Goal: Task Accomplishment & Management: Use online tool/utility

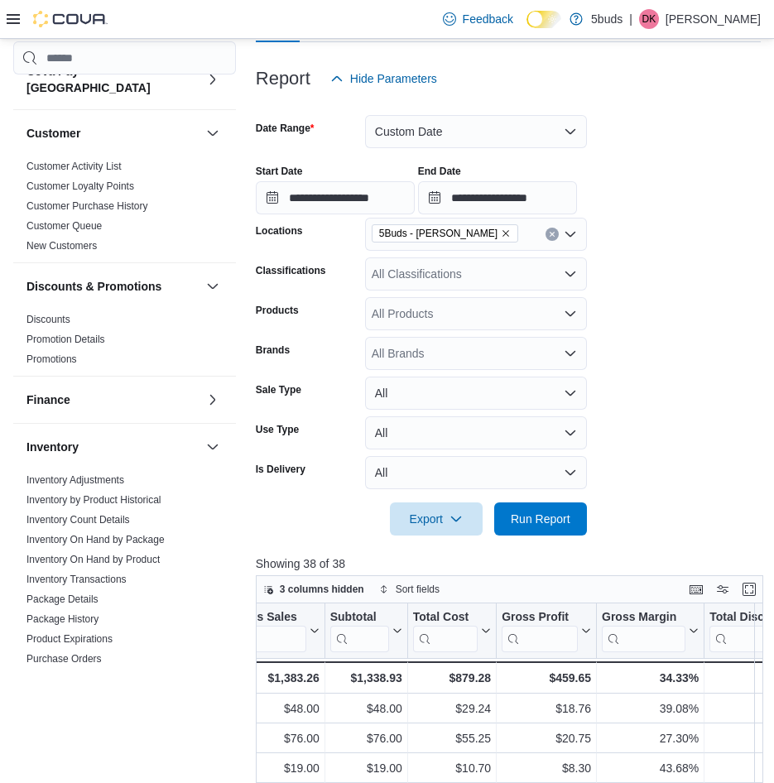
scroll to position [382, 0]
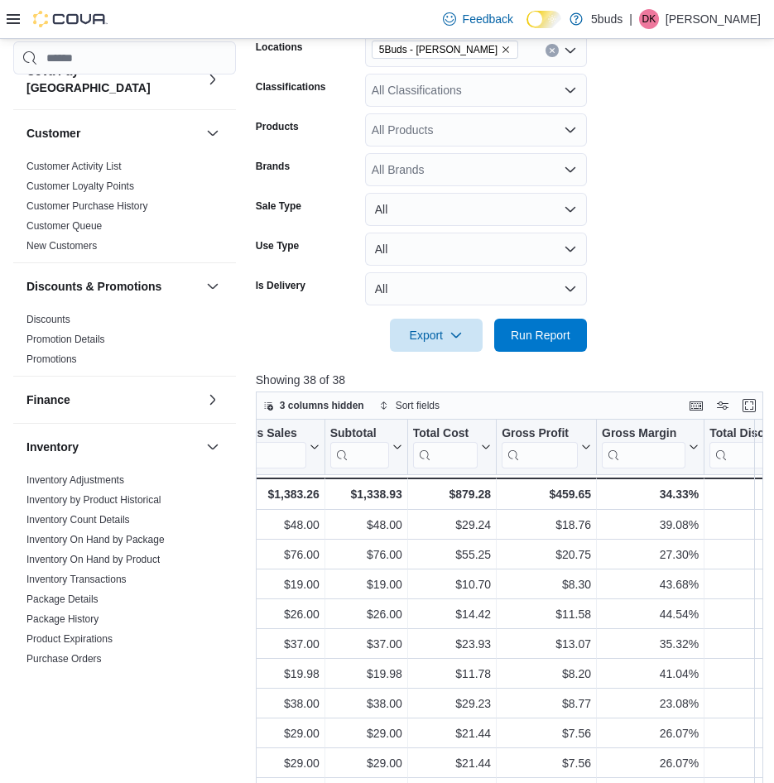
click at [605, 123] on form "**********" at bounding box center [508, 131] width 505 height 441
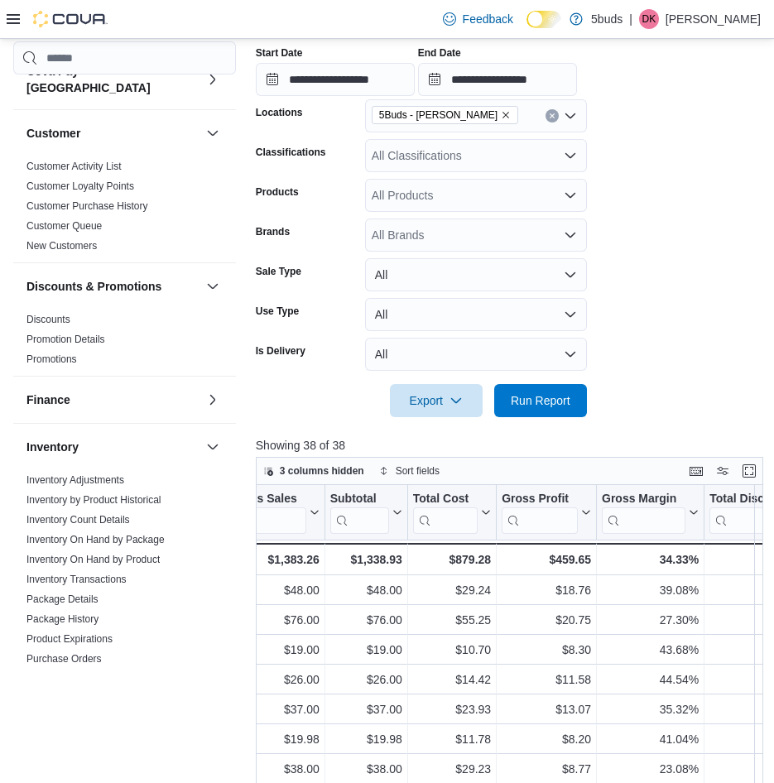
scroll to position [133, 0]
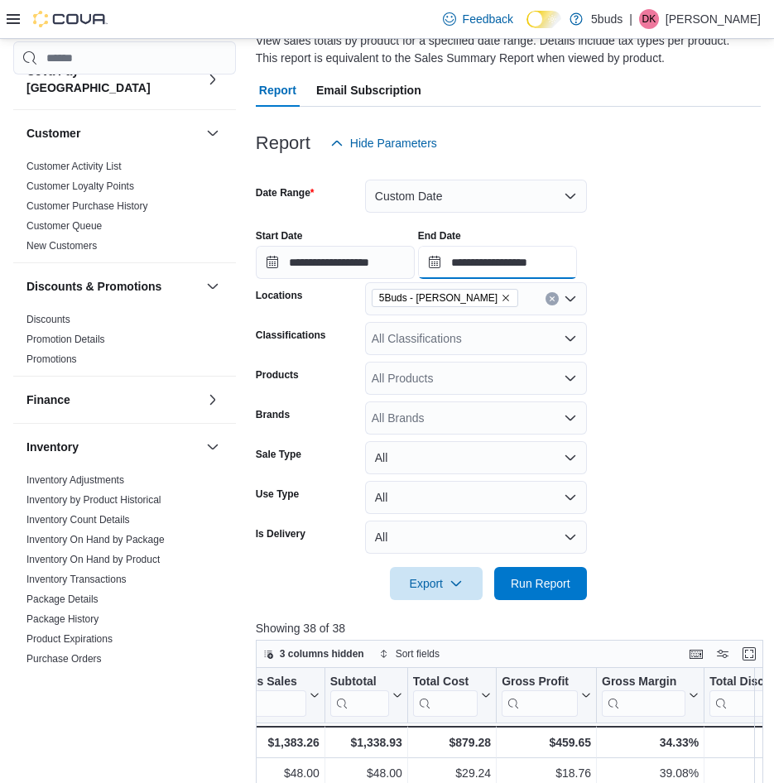
click at [528, 248] on input "**********" at bounding box center [497, 262] width 159 height 33
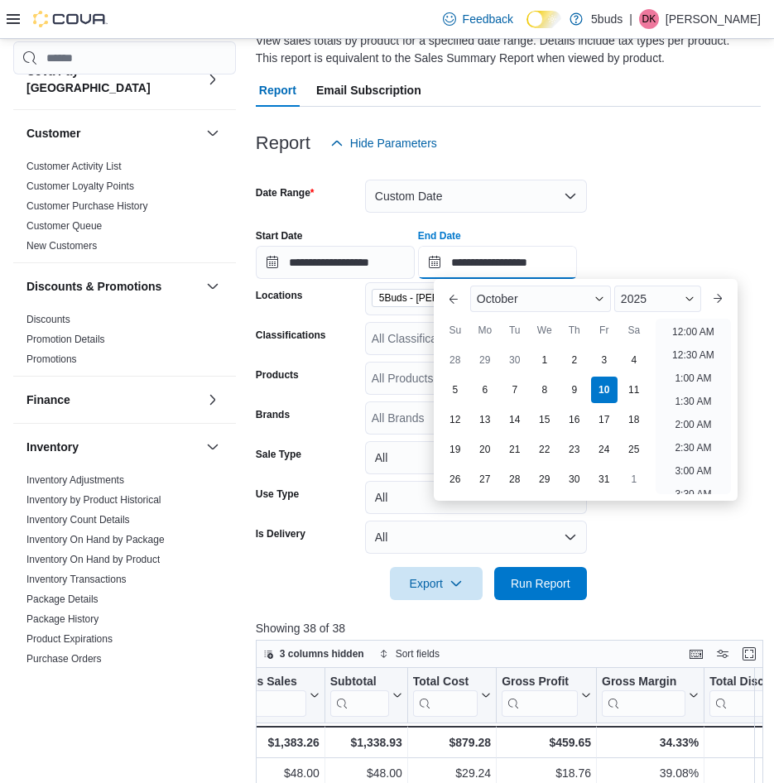
scroll to position [941, 0]
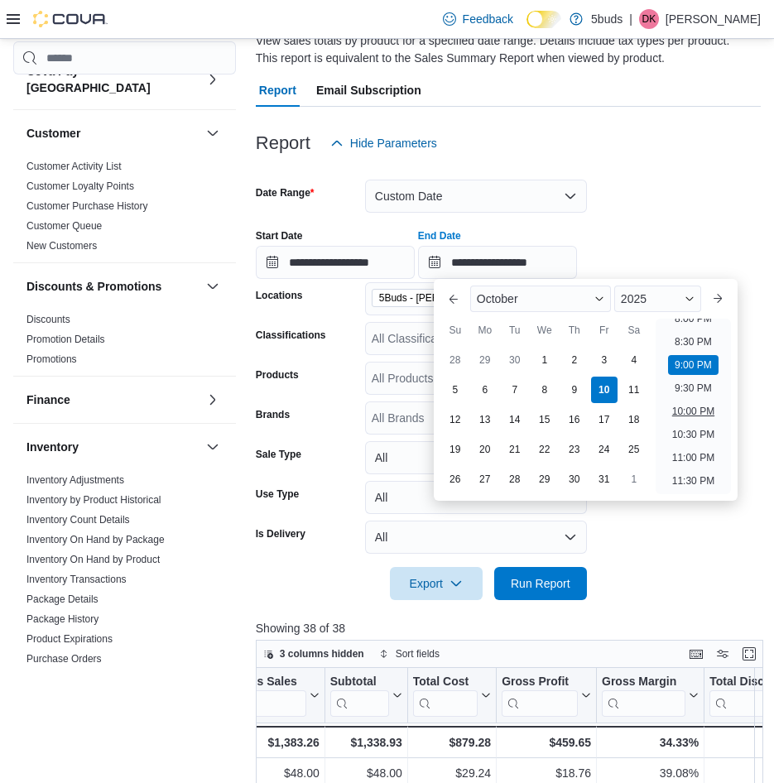
click at [702, 405] on li "10:00 PM" at bounding box center [693, 412] width 55 height 20
type input "**********"
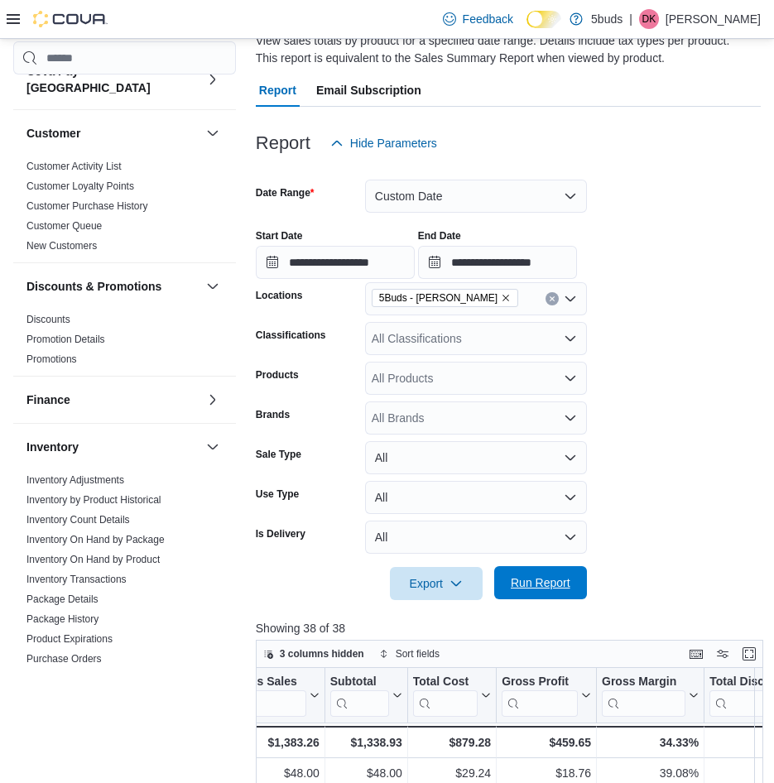
click at [578, 570] on button "Run Report" at bounding box center [540, 582] width 93 height 33
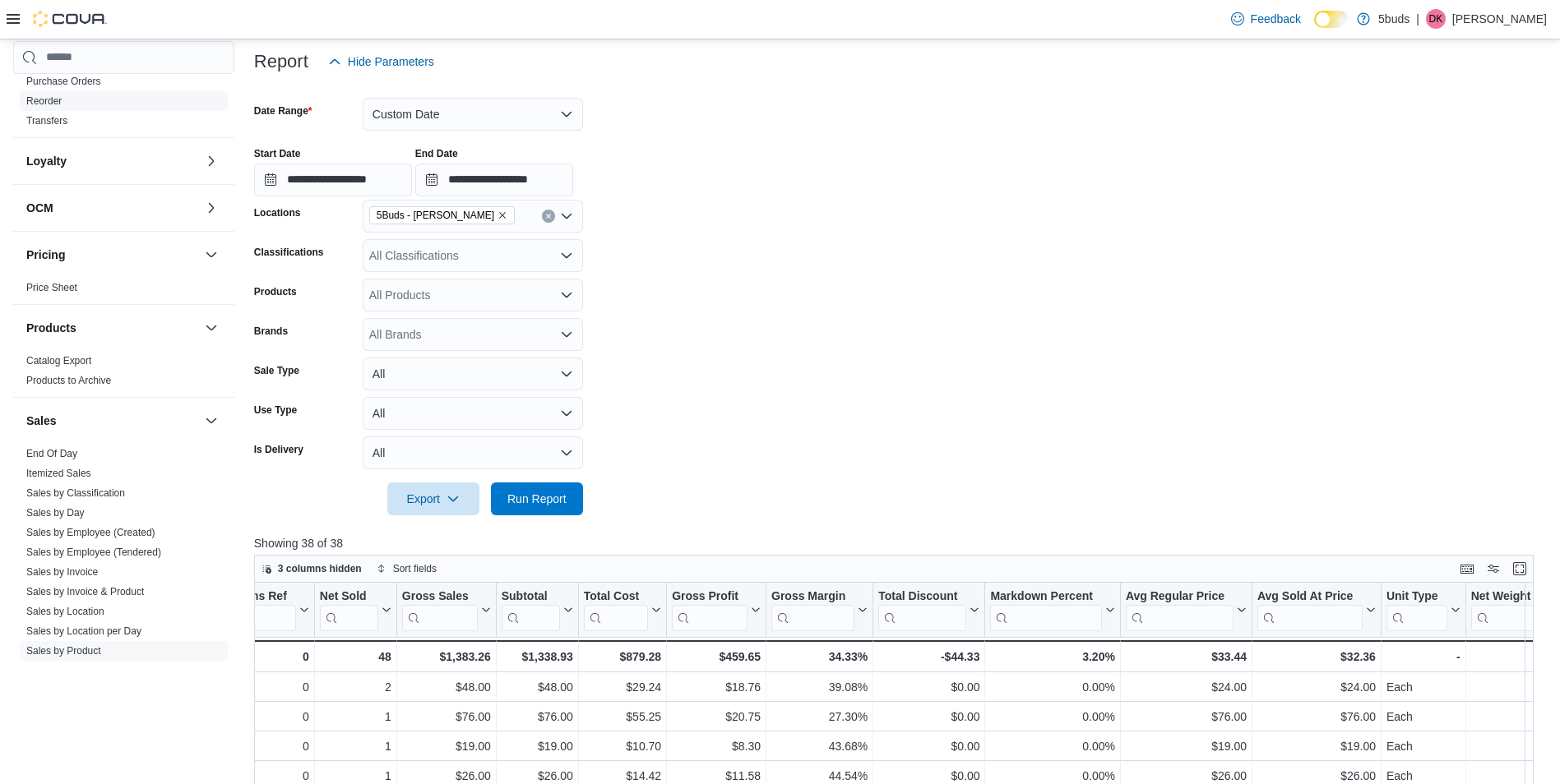
scroll to position [739, 0]
click at [51, 446] on link "End Of Day" at bounding box center [51, 452] width 51 height 12
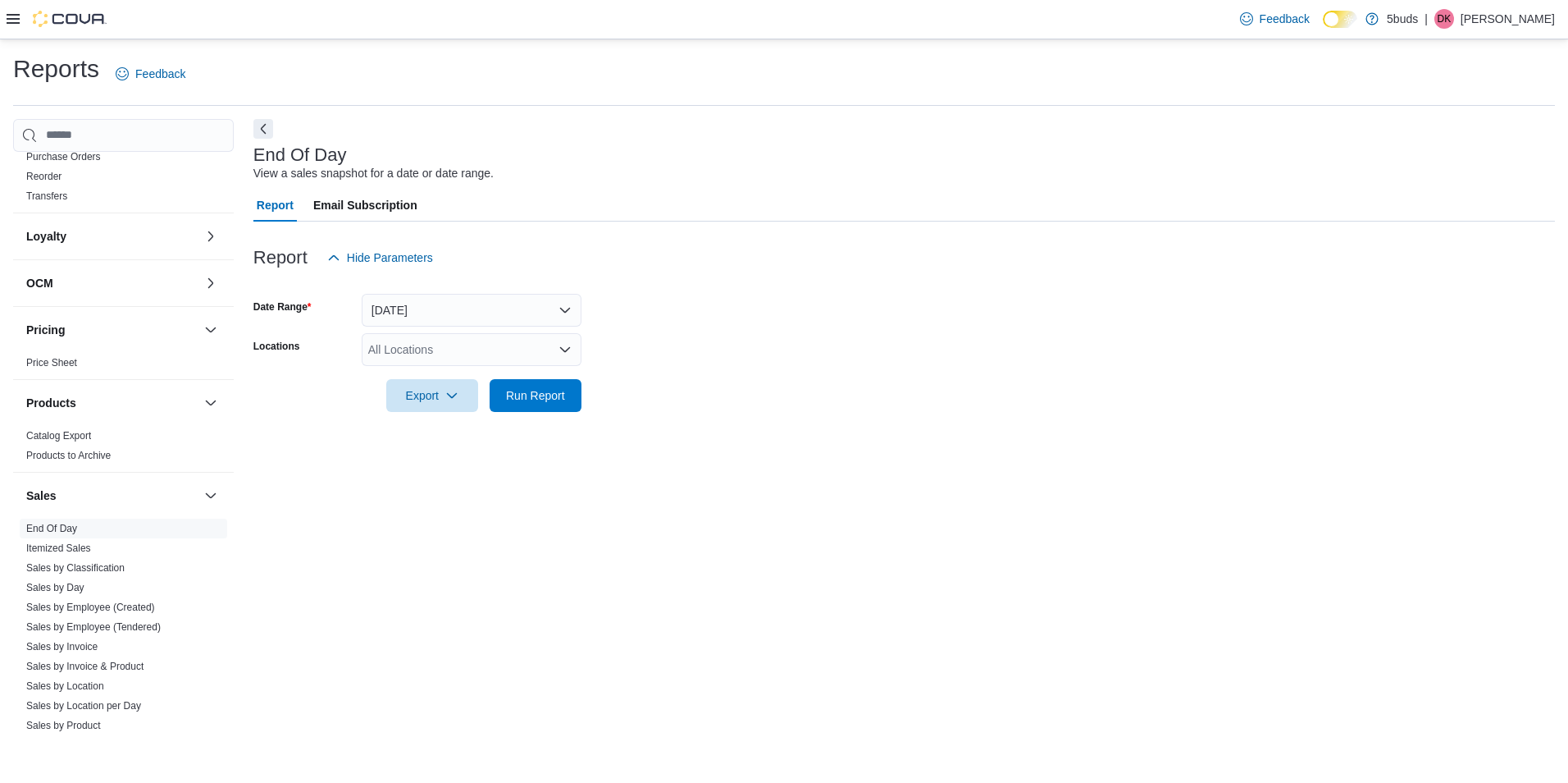
click at [511, 346] on div "All Locations" at bounding box center [471, 349] width 220 height 33
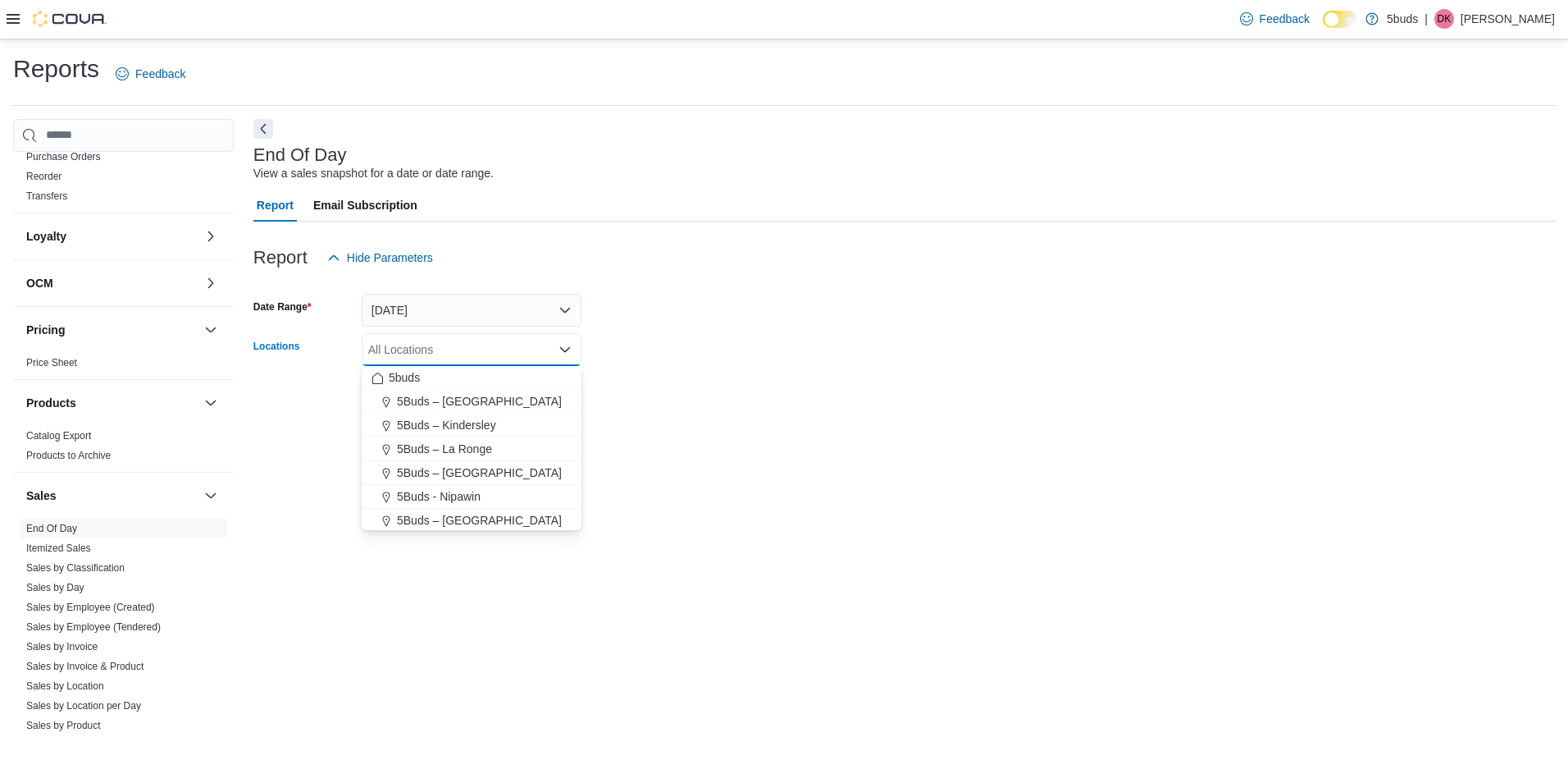
scroll to position [122, 0]
click at [471, 444] on span "5Buds - [PERSON_NAME]" at bounding box center [466, 446] width 137 height 17
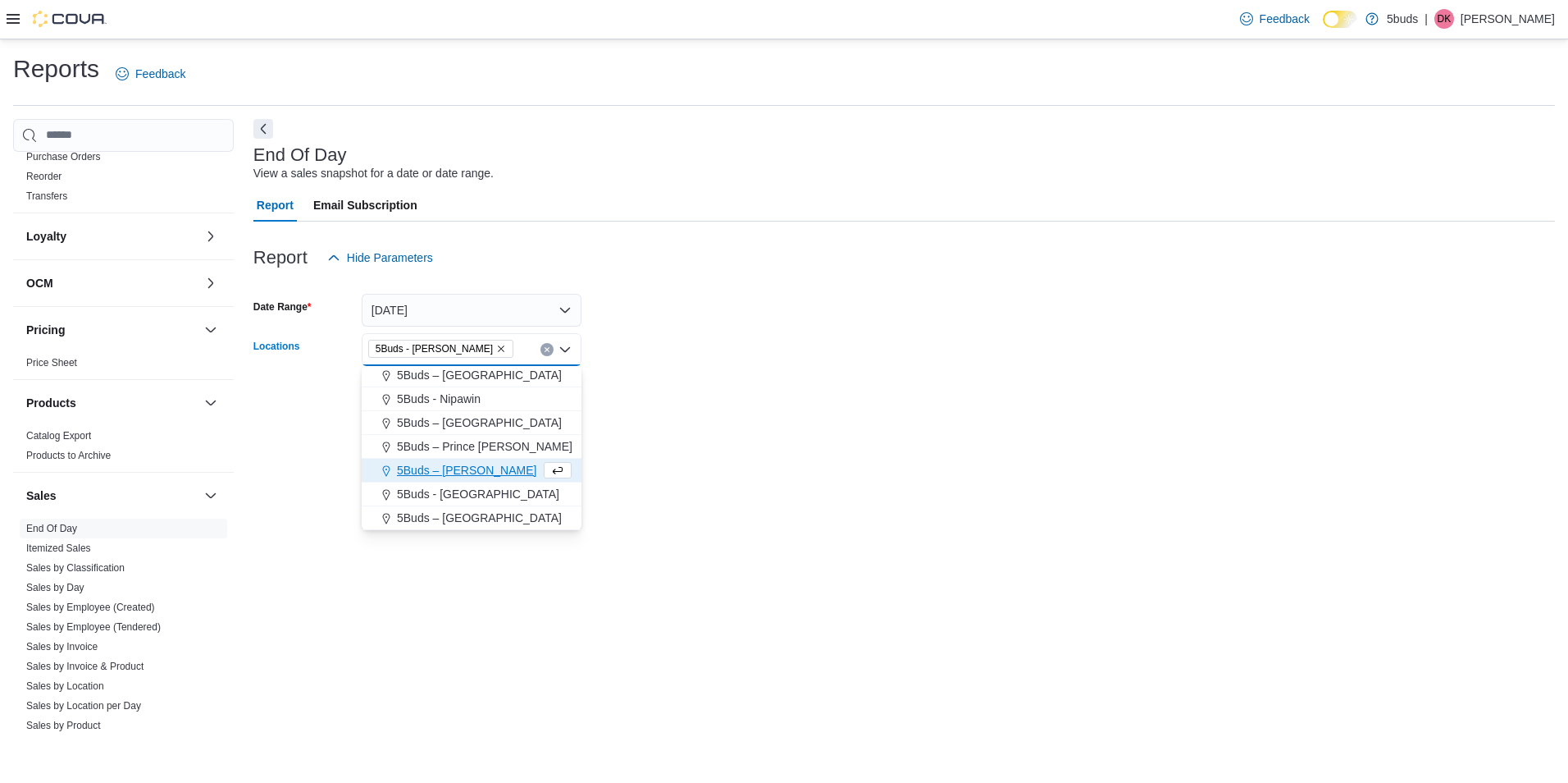
click at [766, 372] on div at bounding box center [904, 372] width 1302 height 13
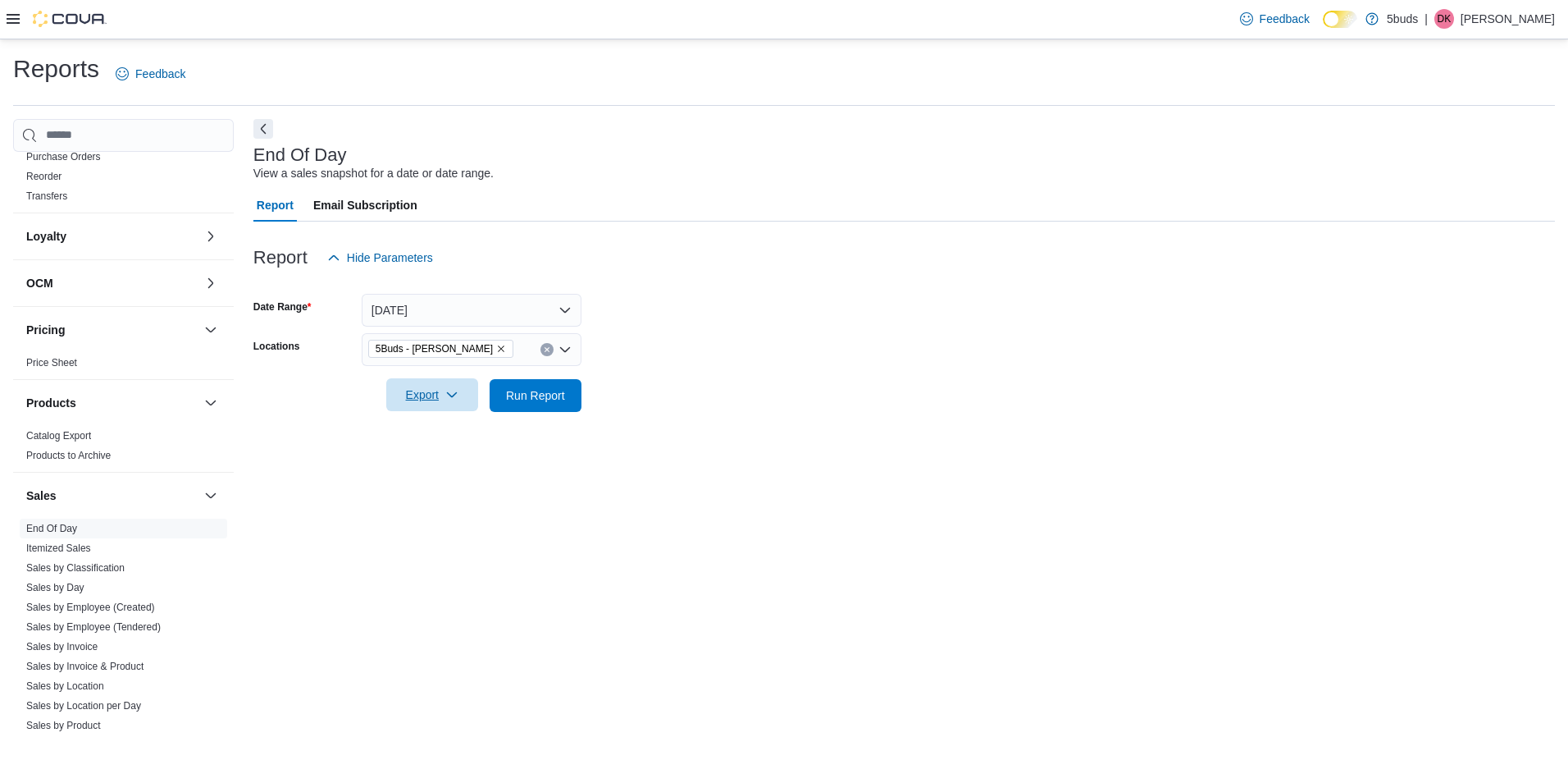
click at [443, 406] on span "Export" at bounding box center [432, 394] width 72 height 33
click at [446, 432] on span "Export to Excel" at bounding box center [435, 428] width 74 height 13
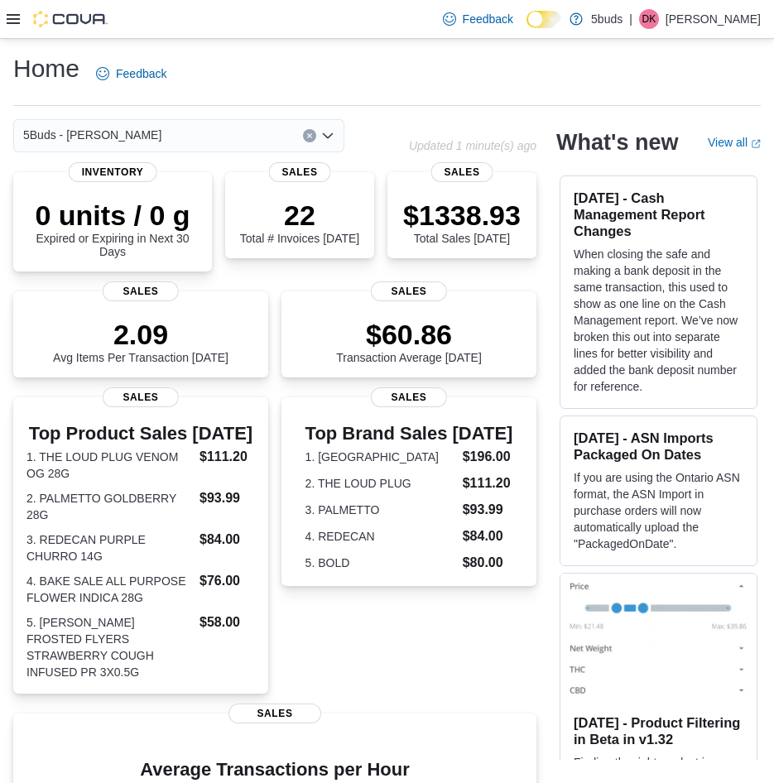
click at [9, 13] on icon at bounding box center [13, 18] width 13 height 13
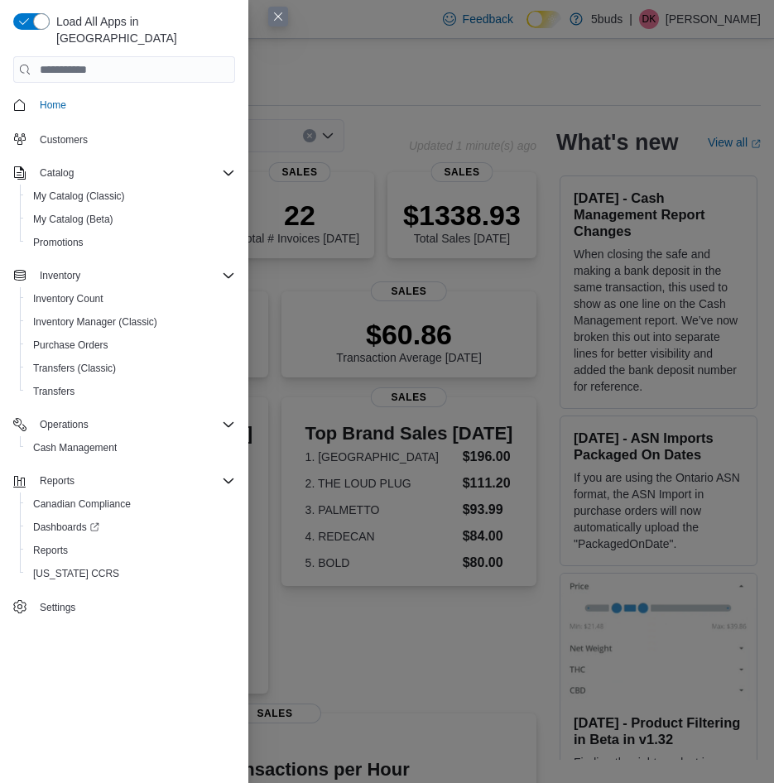
scroll to position [262, 0]
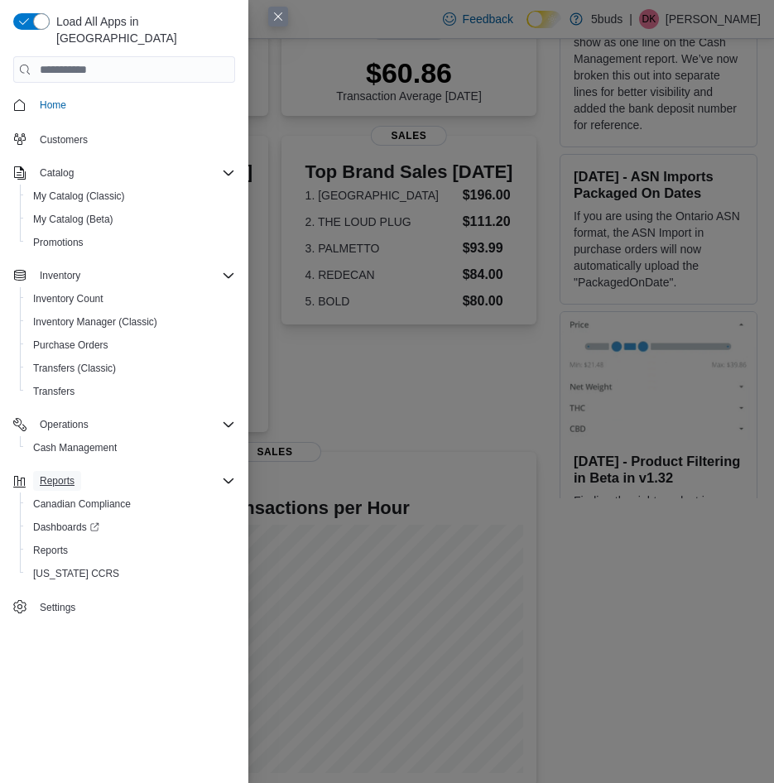
click at [62, 474] on span "Reports" at bounding box center [57, 480] width 35 height 13
click at [63, 474] on span "Reports" at bounding box center [57, 480] width 35 height 13
click at [60, 544] on span "Reports" at bounding box center [50, 550] width 35 height 13
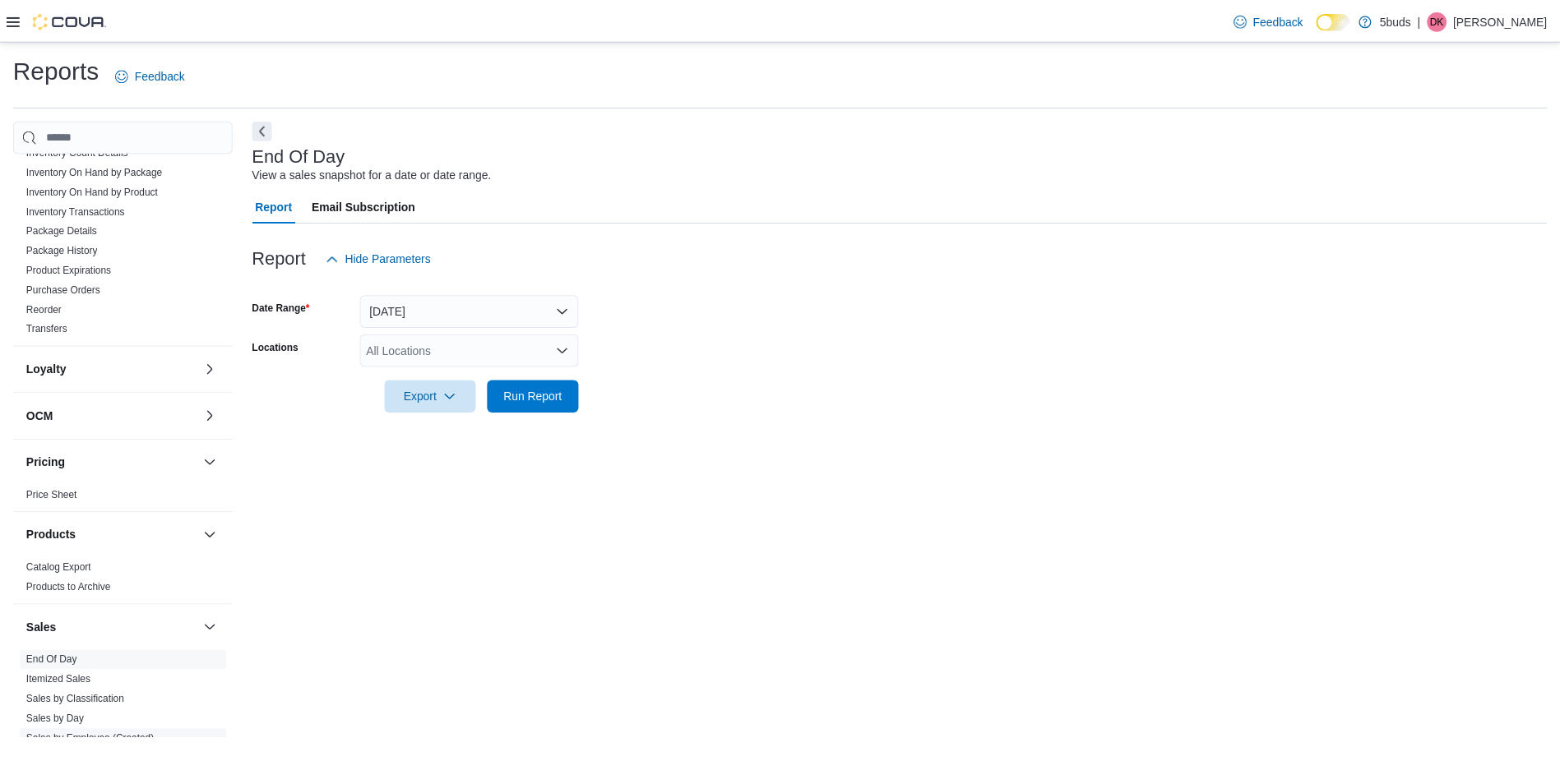
scroll to position [852, 0]
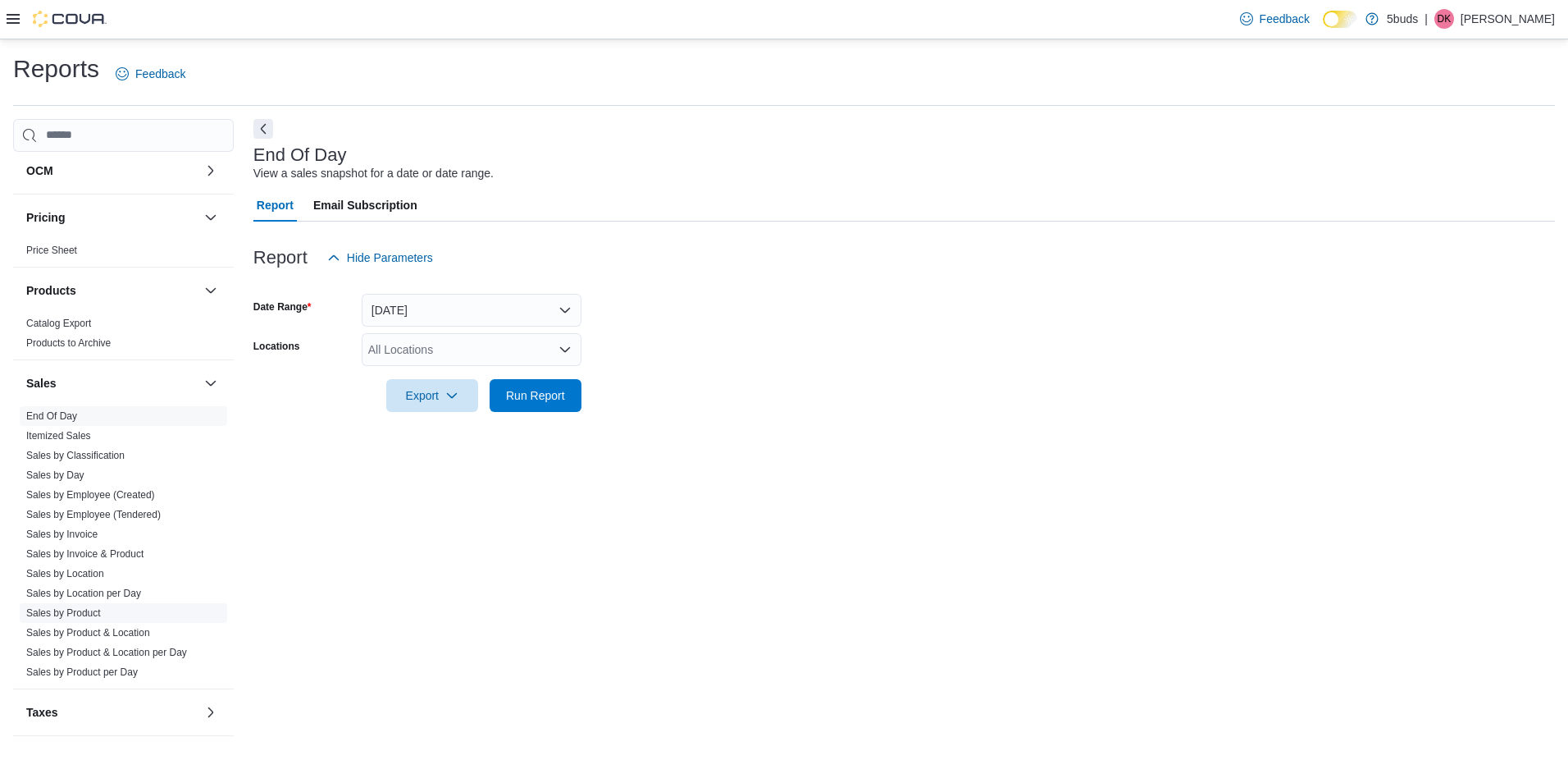
click at [93, 608] on link "Sales by Product" at bounding box center [62, 614] width 74 height 12
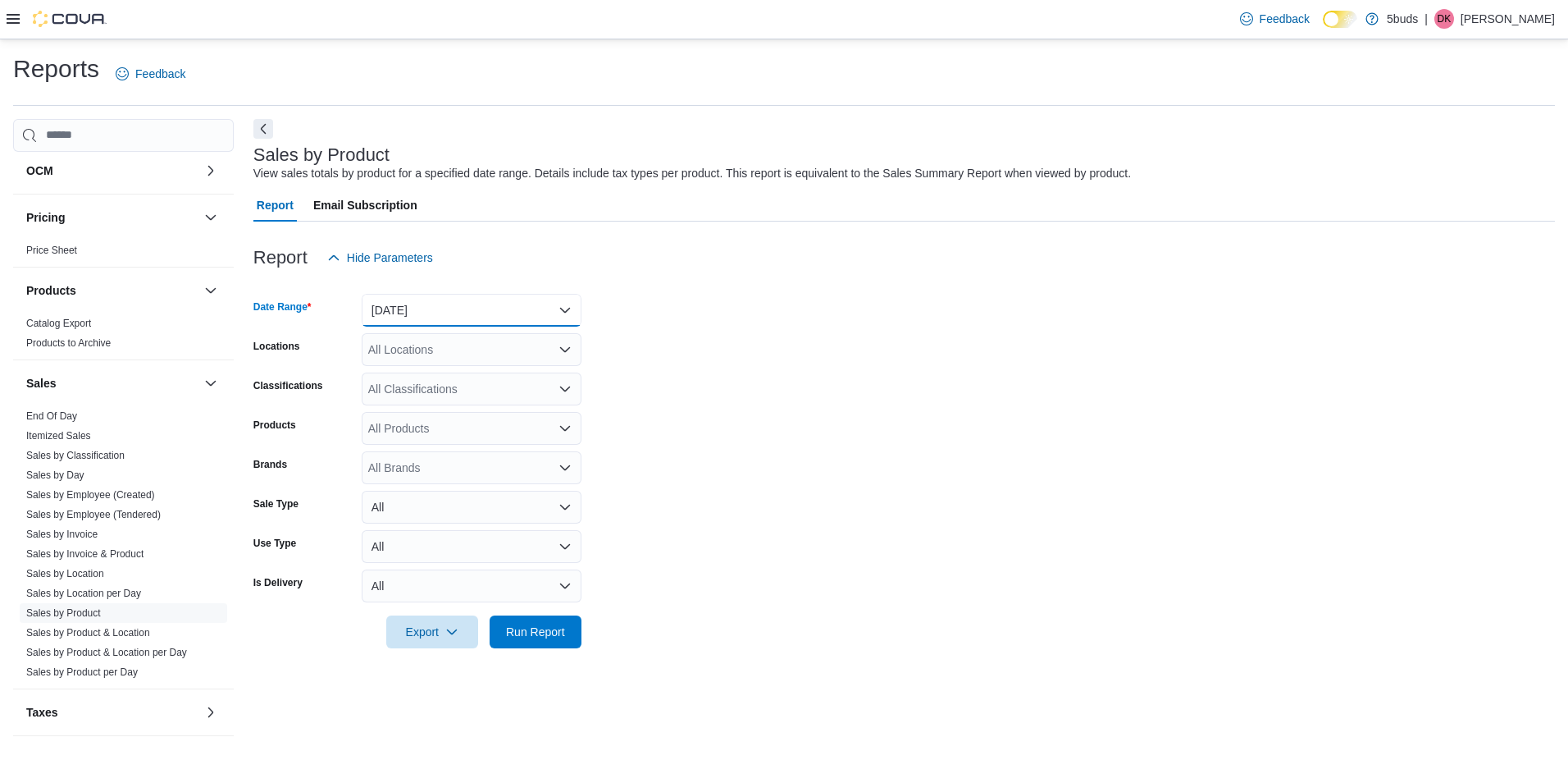
click at [450, 308] on button "Yesterday" at bounding box center [471, 309] width 220 height 33
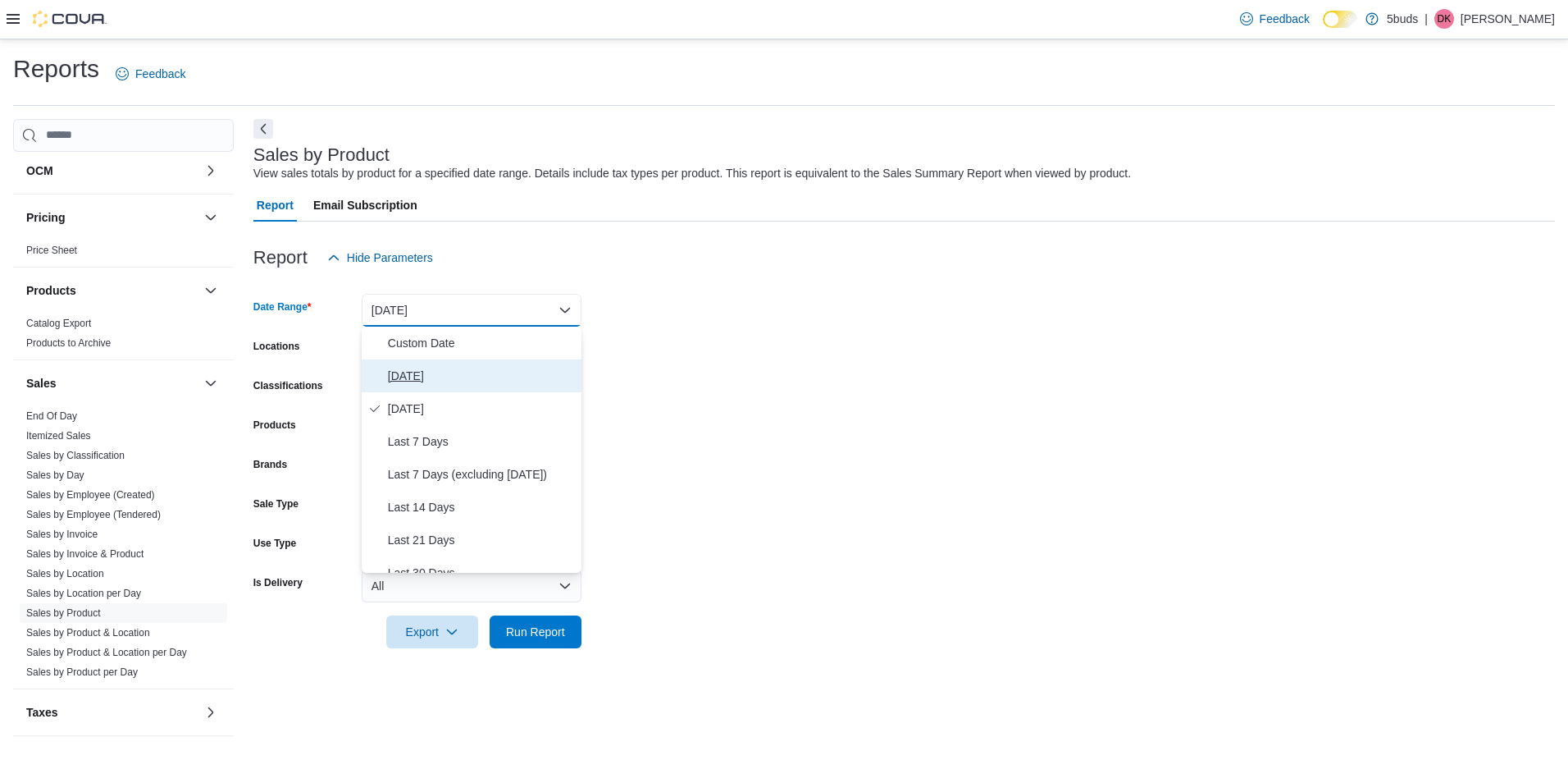
click at [428, 381] on span "[DATE]" at bounding box center [481, 376] width 187 height 20
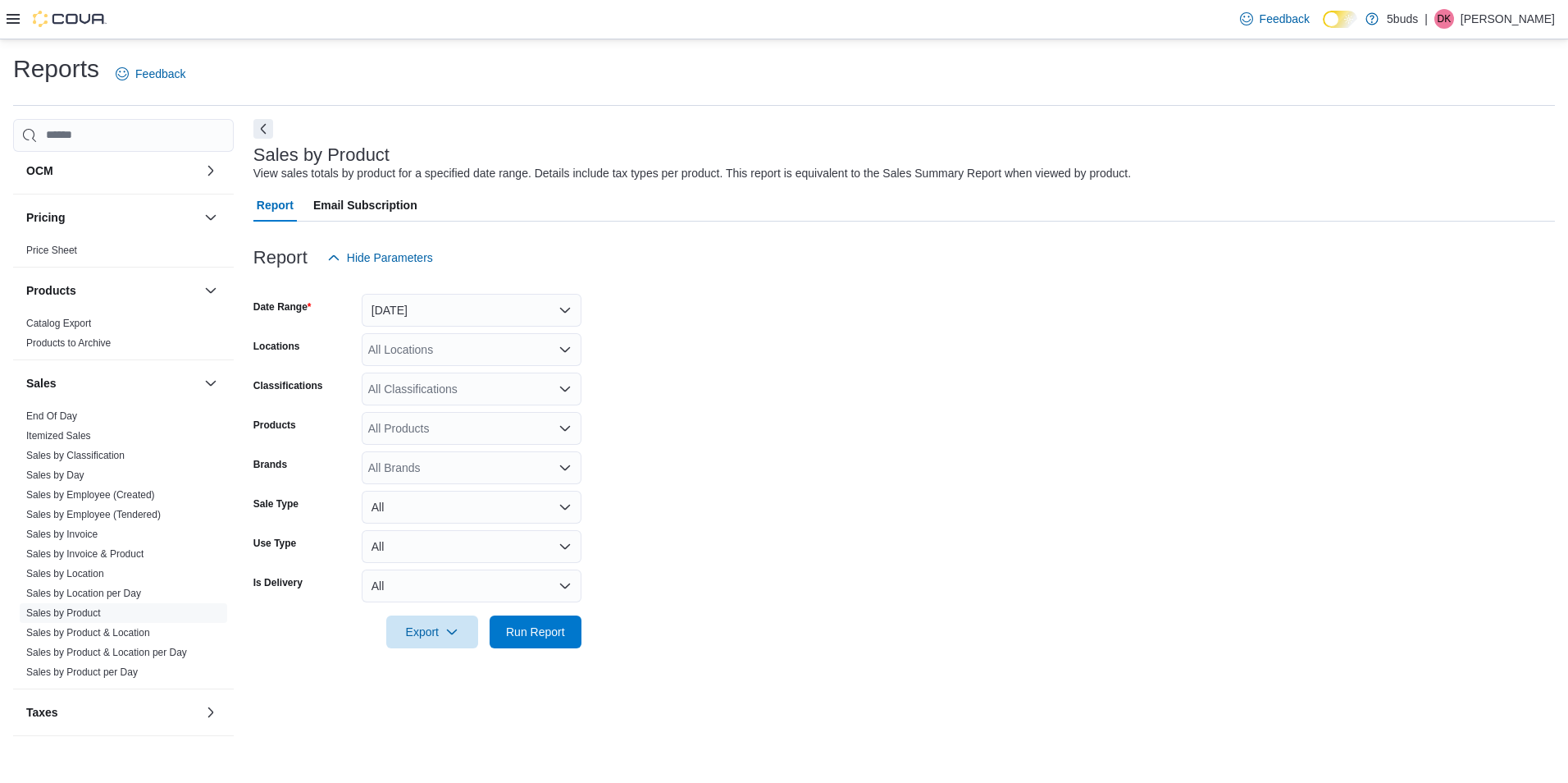
click at [779, 450] on form "Date Range Today Locations All Locations Classifications All Classifications Pr…" at bounding box center [904, 462] width 1302 height 375
click at [459, 351] on div "All Locations" at bounding box center [471, 349] width 220 height 33
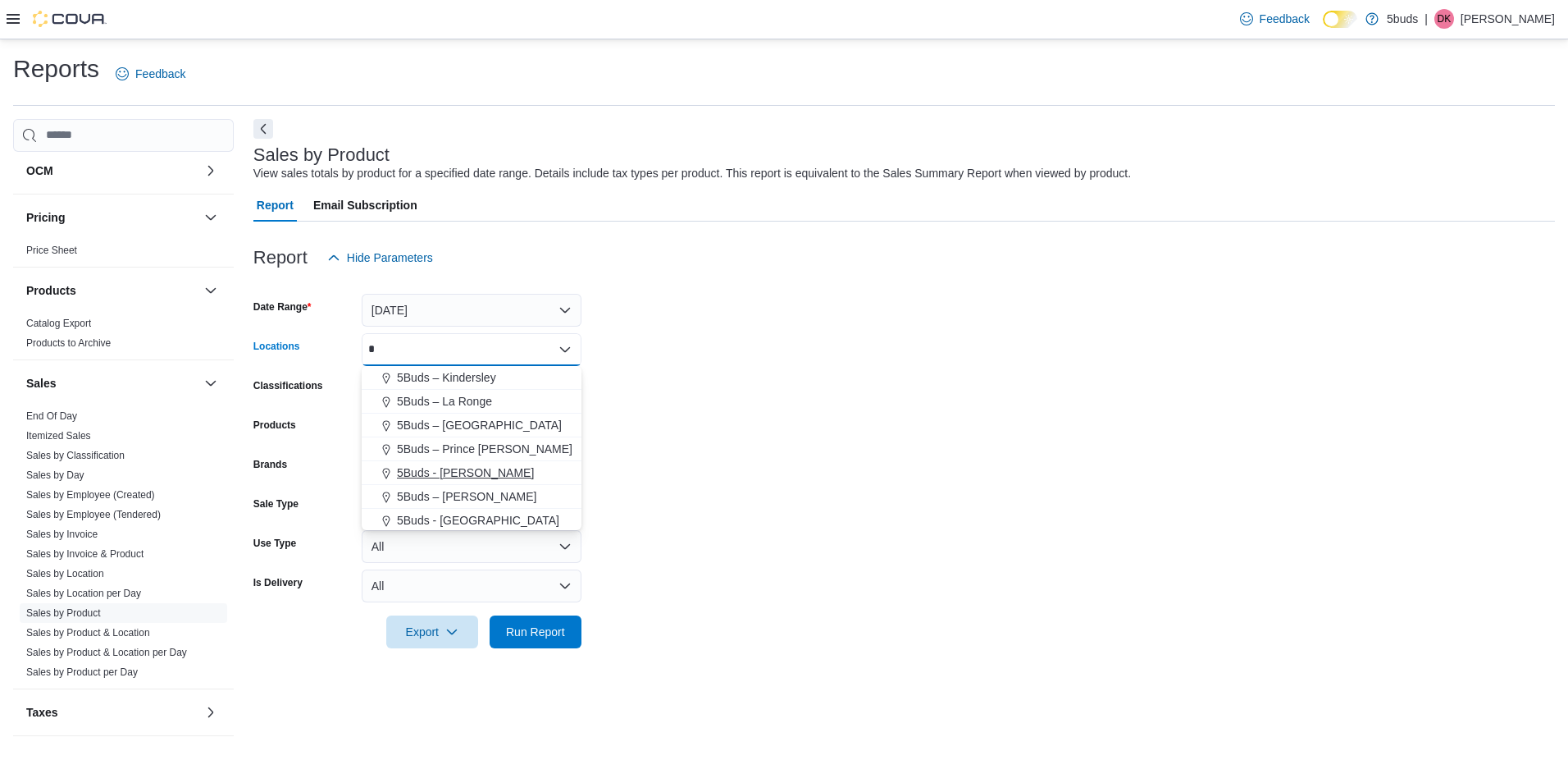
type input "*"
click at [461, 467] on span "5Buds - [PERSON_NAME]" at bounding box center [466, 473] width 137 height 17
click at [714, 387] on form "Date Range Today Locations 5Buds - Regina Combo box. Selected. 5Buds - Regina. …" at bounding box center [904, 462] width 1302 height 375
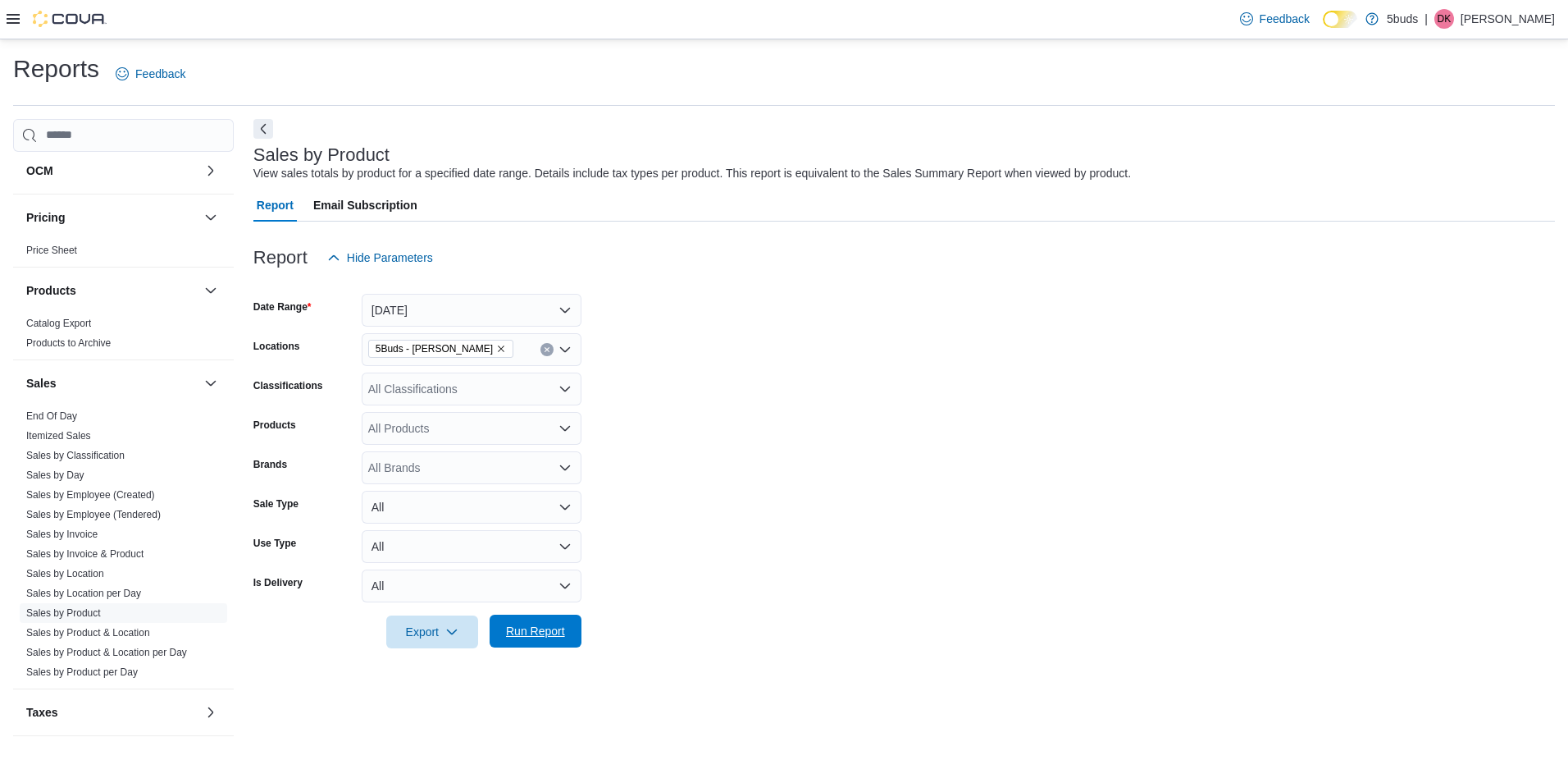
click at [550, 624] on span "Run Report" at bounding box center [536, 631] width 59 height 17
